Goal: Navigation & Orientation: Find specific page/section

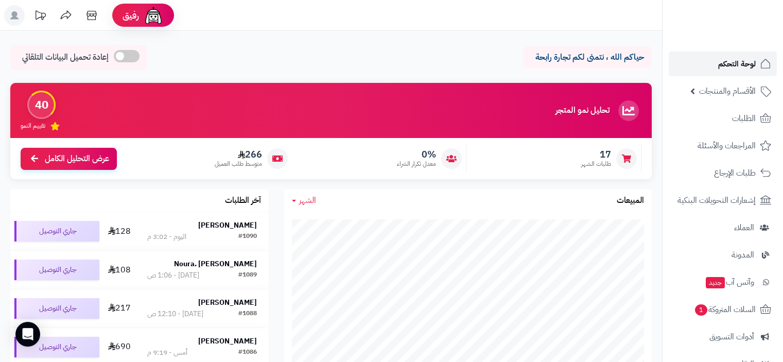
click at [740, 63] on span "لوحة التحكم" at bounding box center [737, 64] width 38 height 14
click at [736, 63] on span "لوحة التحكم" at bounding box center [737, 64] width 38 height 14
click at [737, 121] on span "الطلبات" at bounding box center [744, 118] width 24 height 14
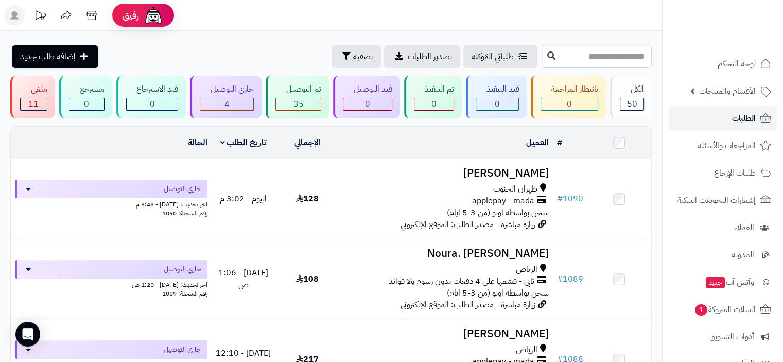
click at [745, 116] on span "الطلبات" at bounding box center [744, 118] width 24 height 14
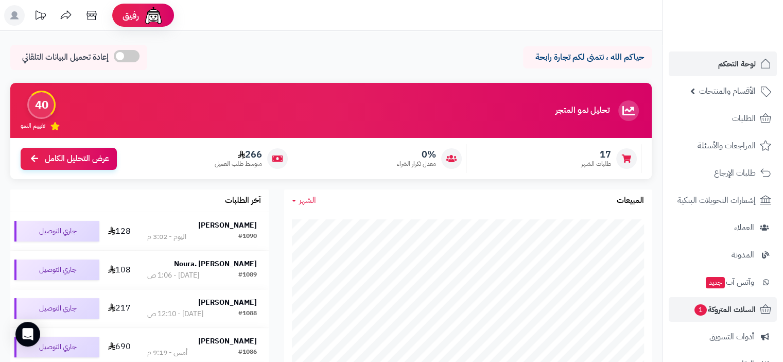
scroll to position [136, 0]
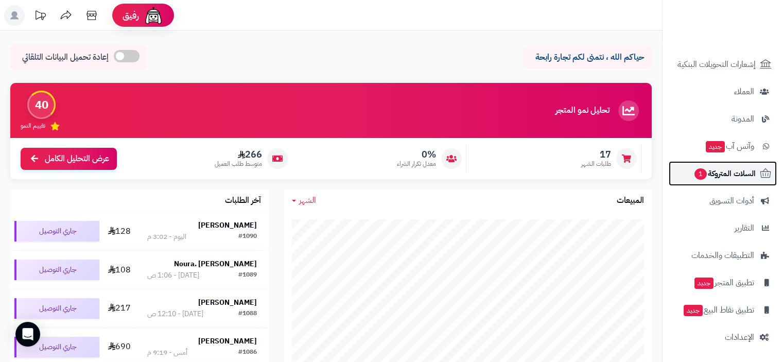
click at [737, 176] on span "السلات المتروكة 1" at bounding box center [724, 173] width 62 height 14
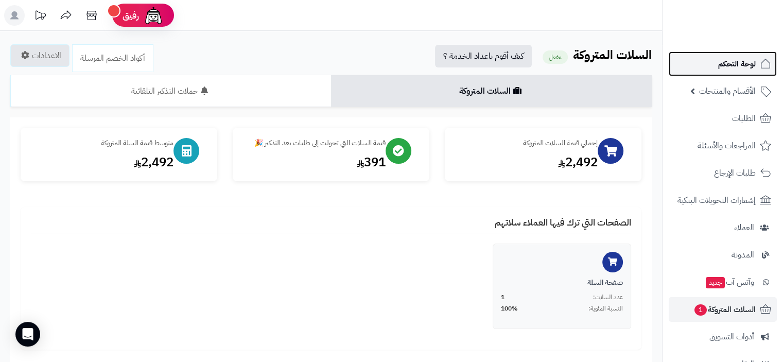
click at [743, 64] on span "لوحة التحكم" at bounding box center [737, 64] width 38 height 14
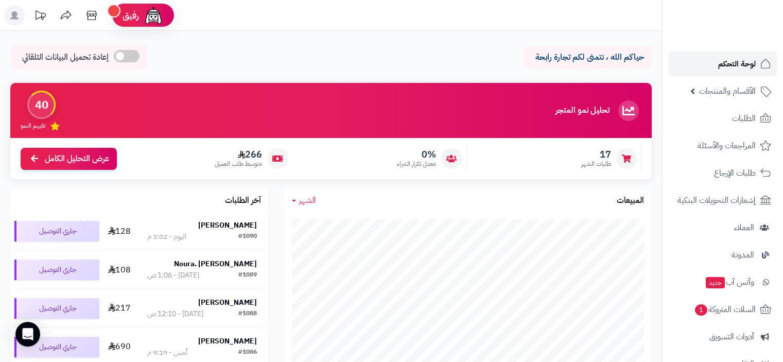
click at [738, 59] on span "لوحة التحكم" at bounding box center [737, 64] width 38 height 14
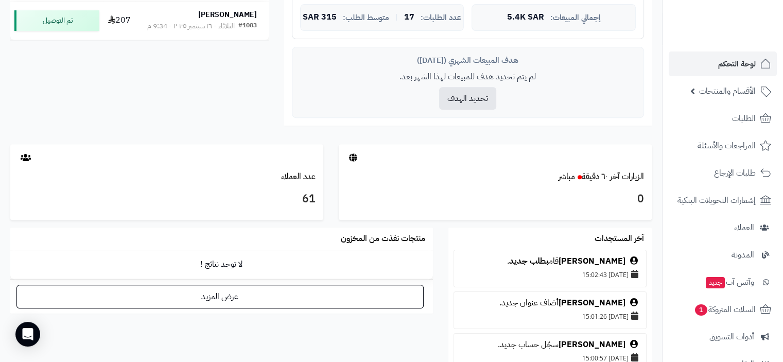
scroll to position [412, 0]
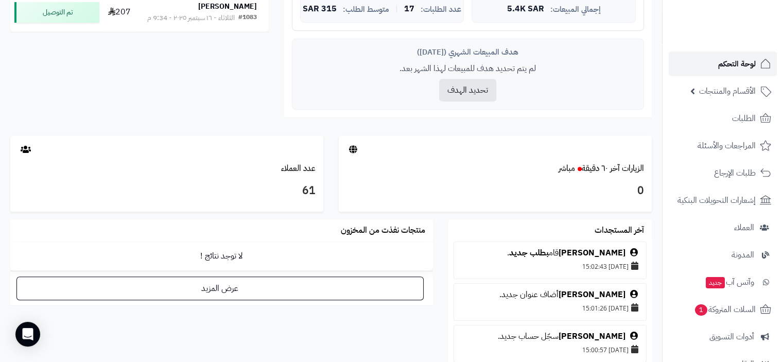
click at [749, 63] on span "لوحة التحكم" at bounding box center [737, 64] width 38 height 14
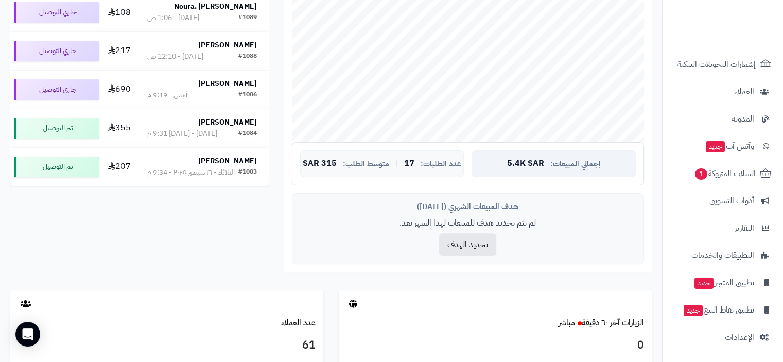
scroll to position [463, 0]
